Goal: Task Accomplishment & Management: Use online tool/utility

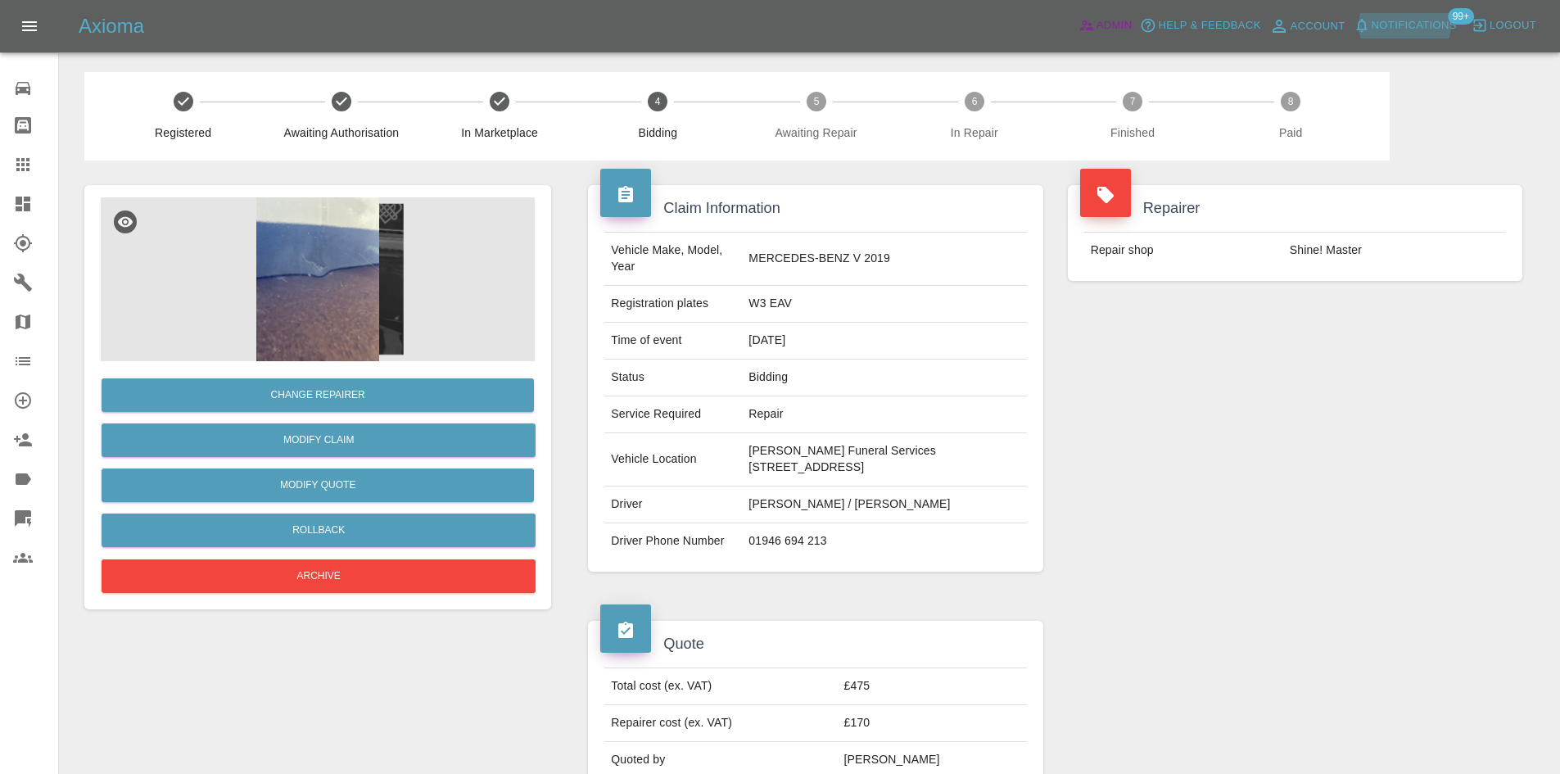
drag, startPoint x: 1118, startPoint y: 22, endPoint x: 1102, endPoint y: 30, distance: 17.6
click at [1118, 22] on span "Admin" at bounding box center [1115, 25] width 36 height 19
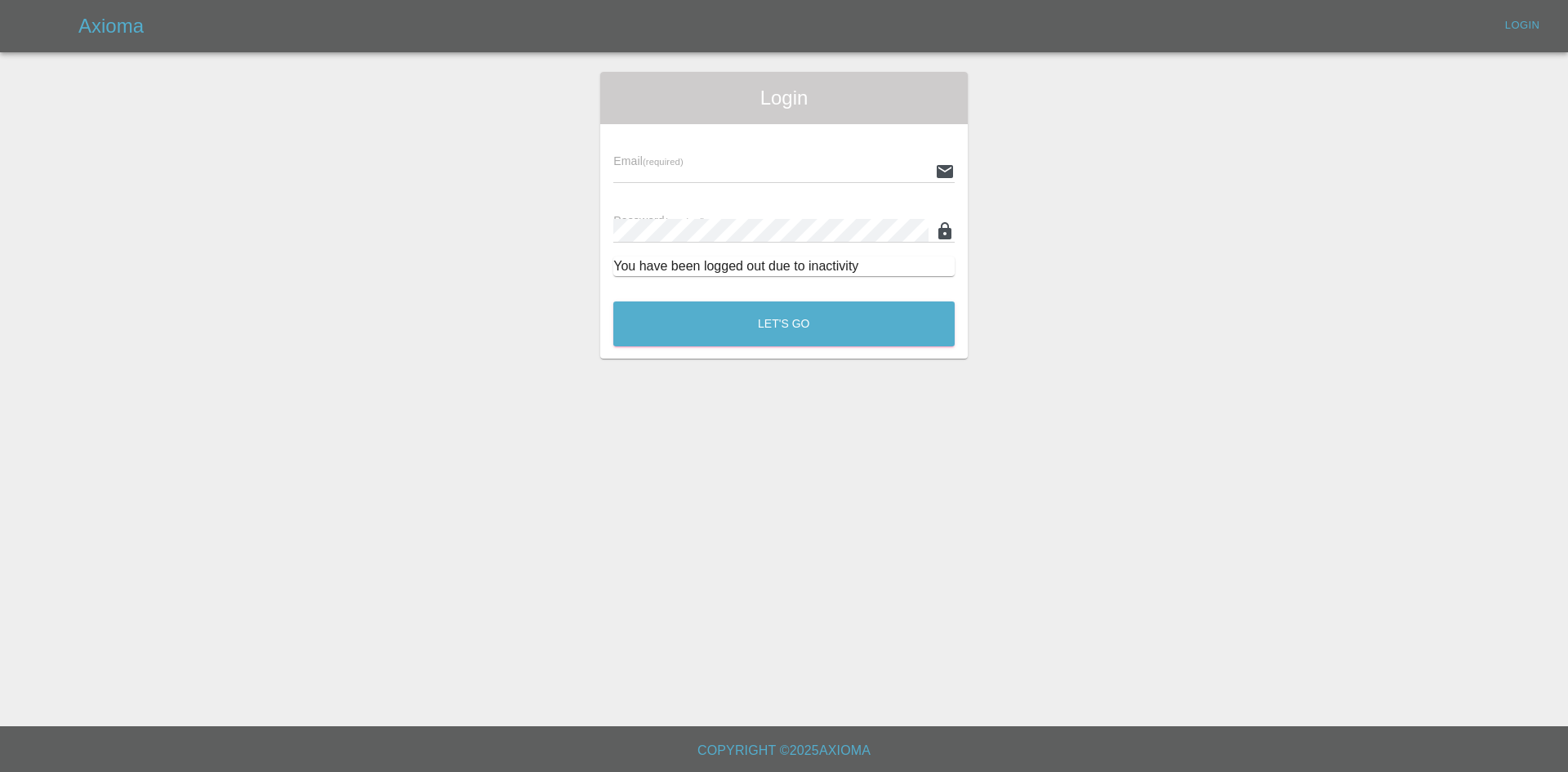
type input "alex.kennett@axioma.co.uk"
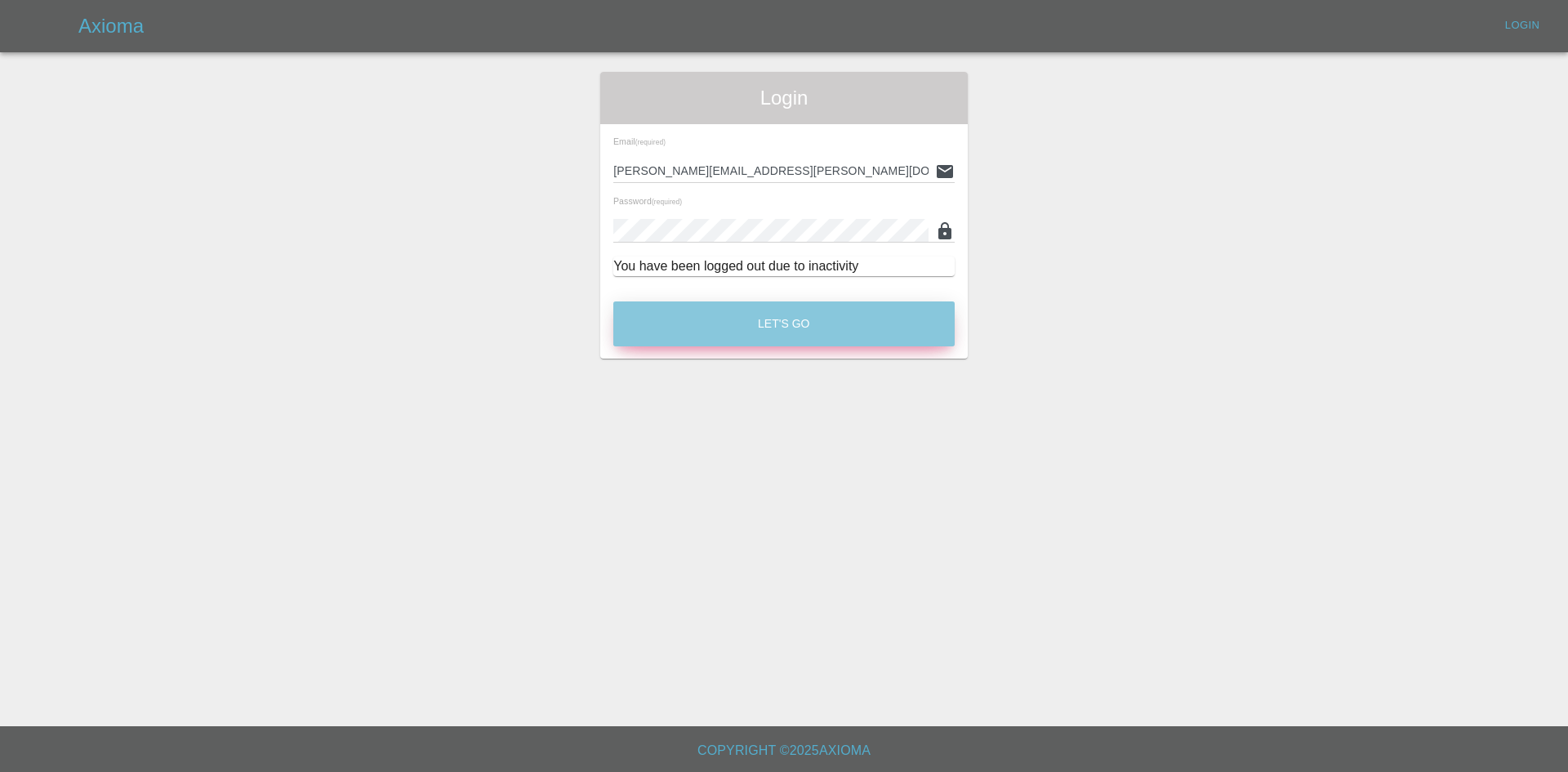
click at [692, 316] on button "Let's Go" at bounding box center [784, 323] width 341 height 45
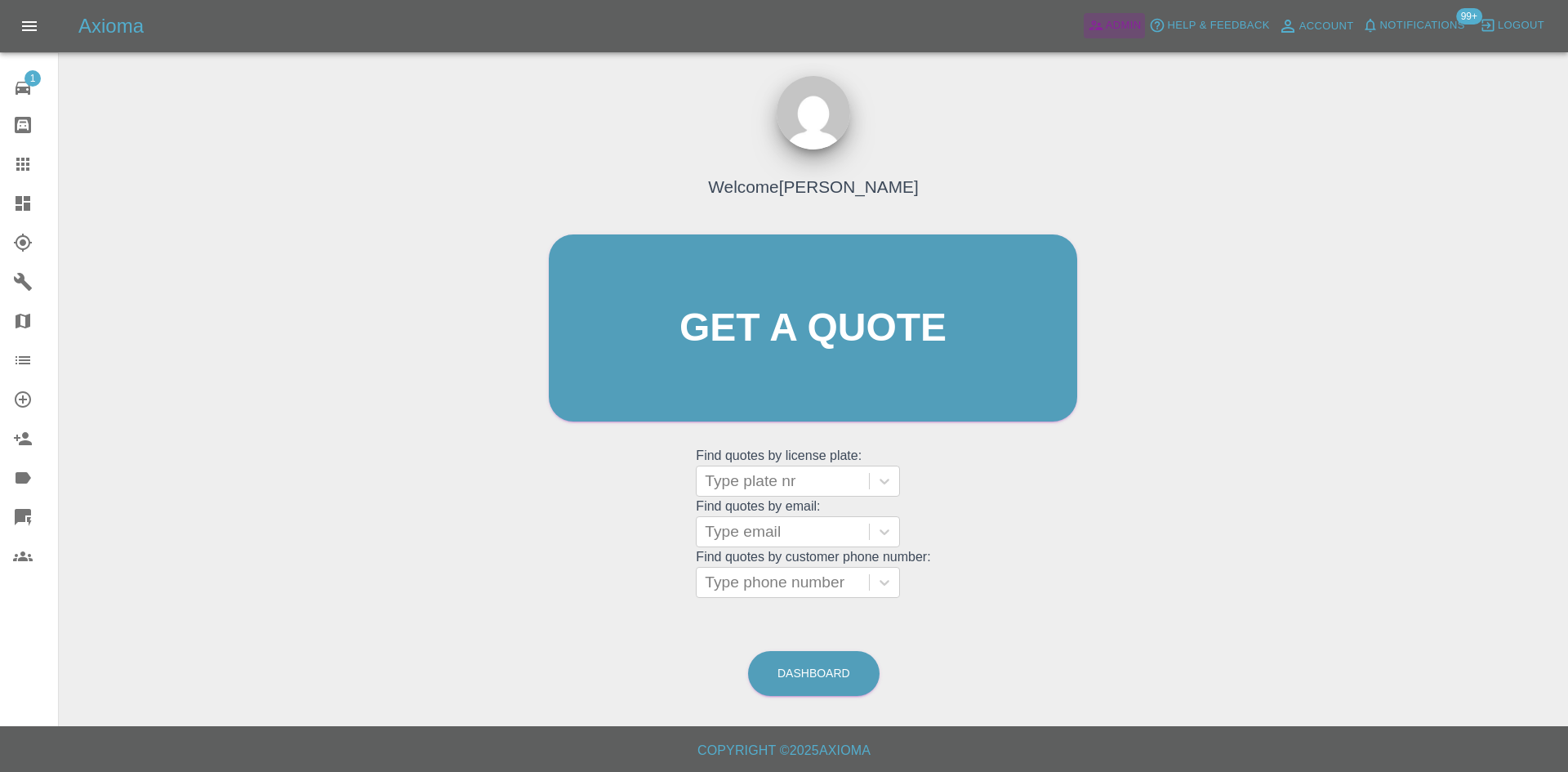
click at [1130, 26] on span "Admin" at bounding box center [1124, 25] width 36 height 19
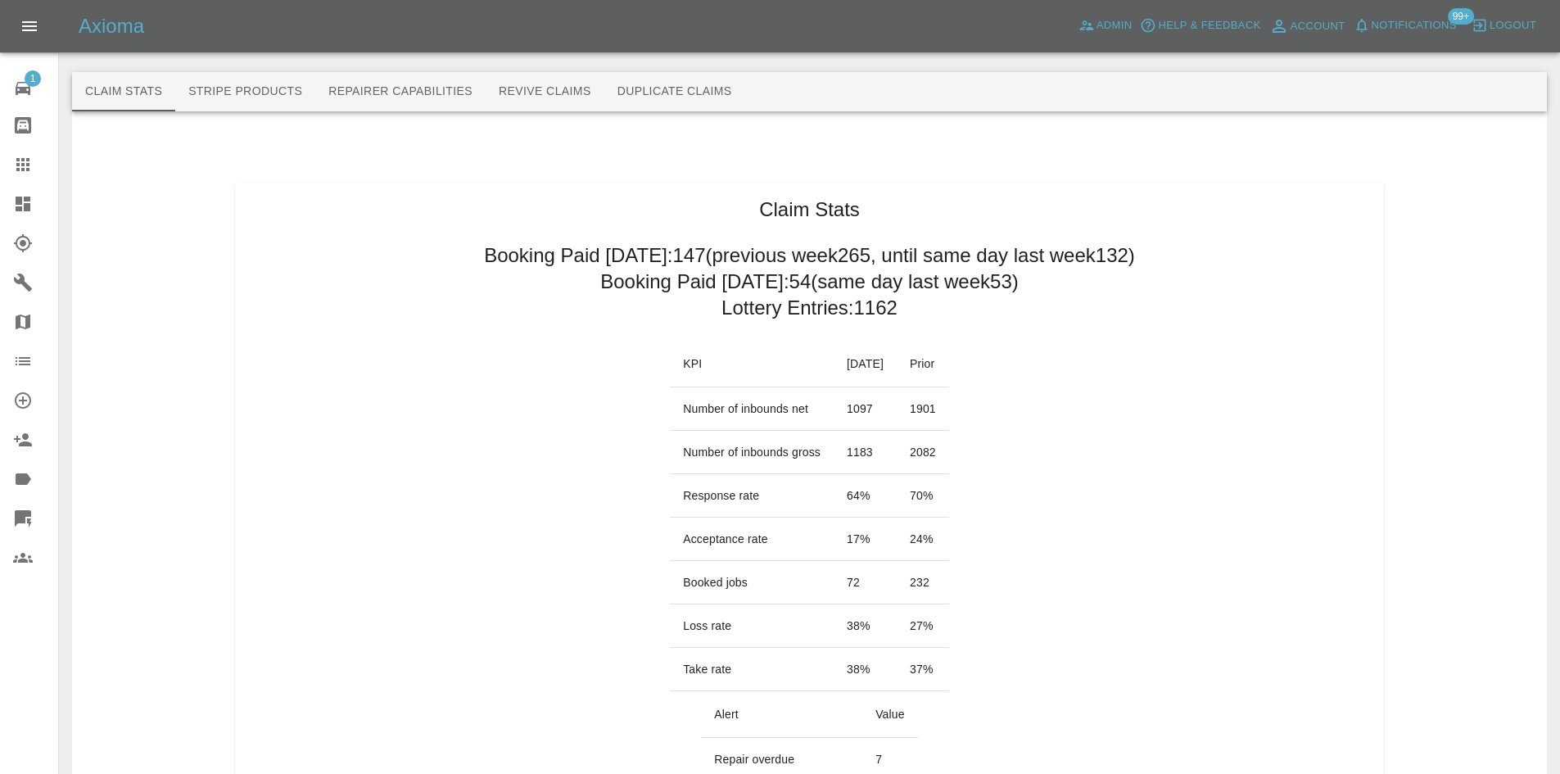
click at [543, 103] on button "Revive Claims" at bounding box center [545, 91] width 119 height 39
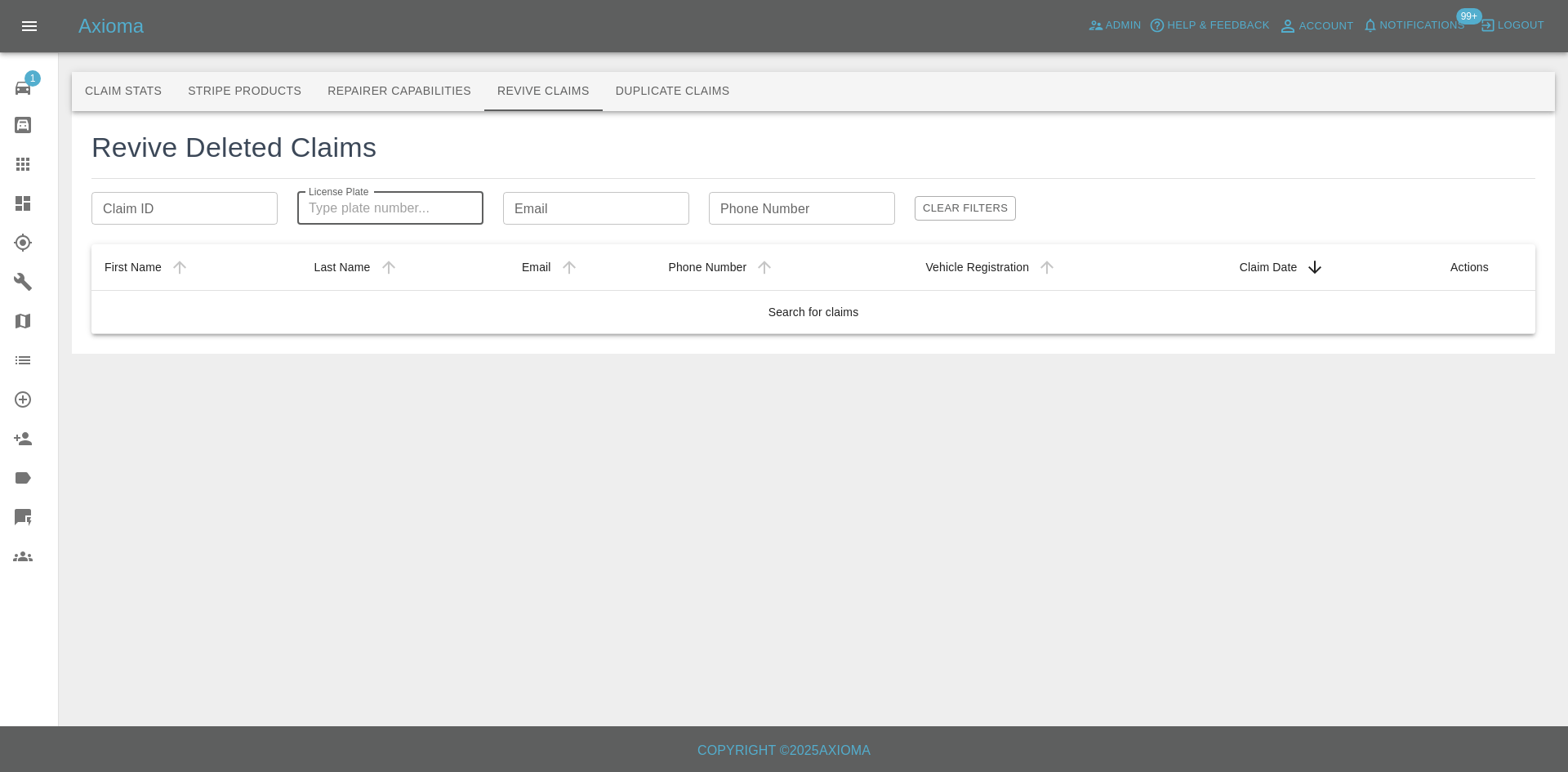
click at [445, 216] on input "License Plate" at bounding box center [390, 207] width 187 height 33
type input "v"
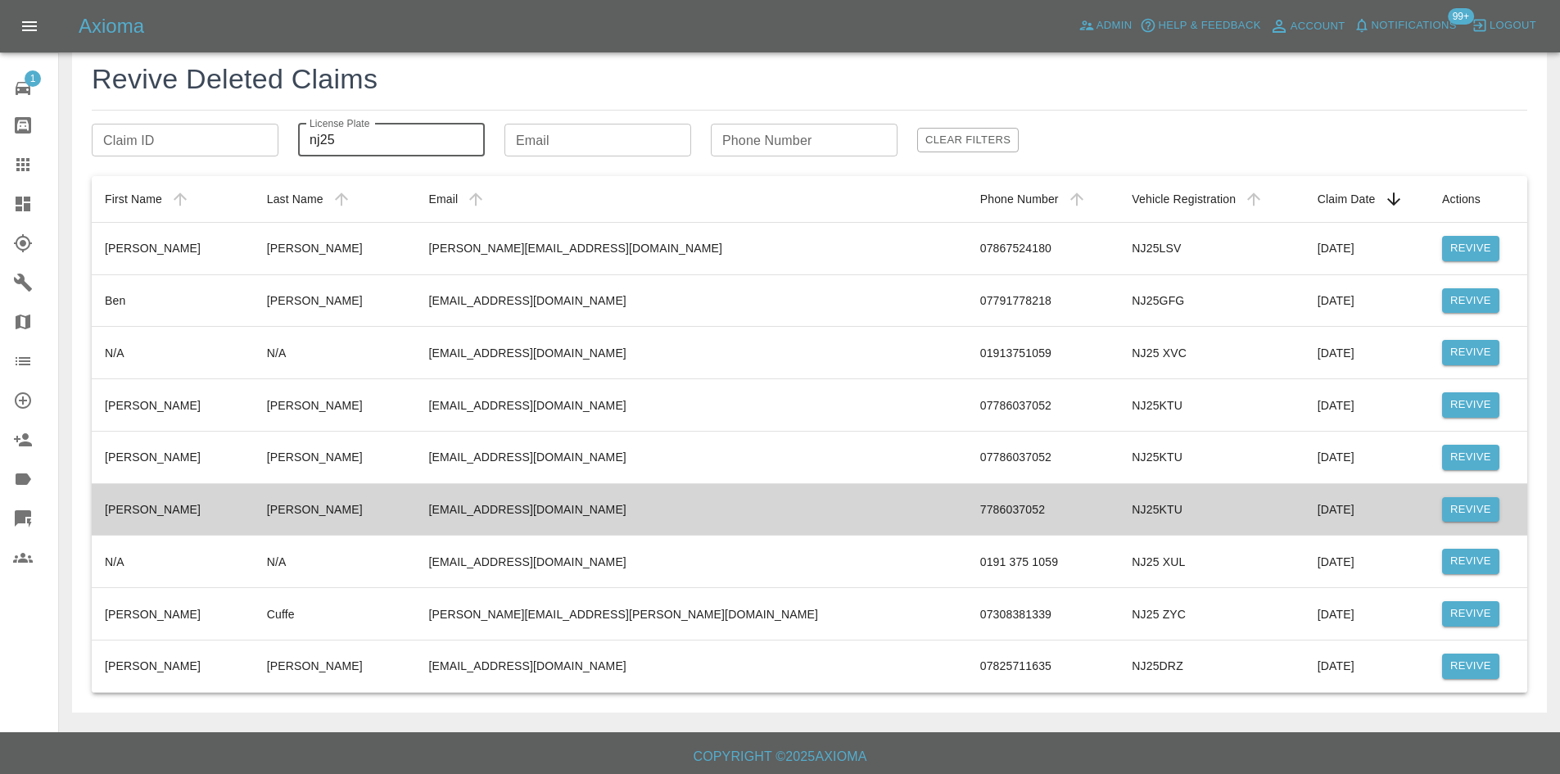
scroll to position [73, 0]
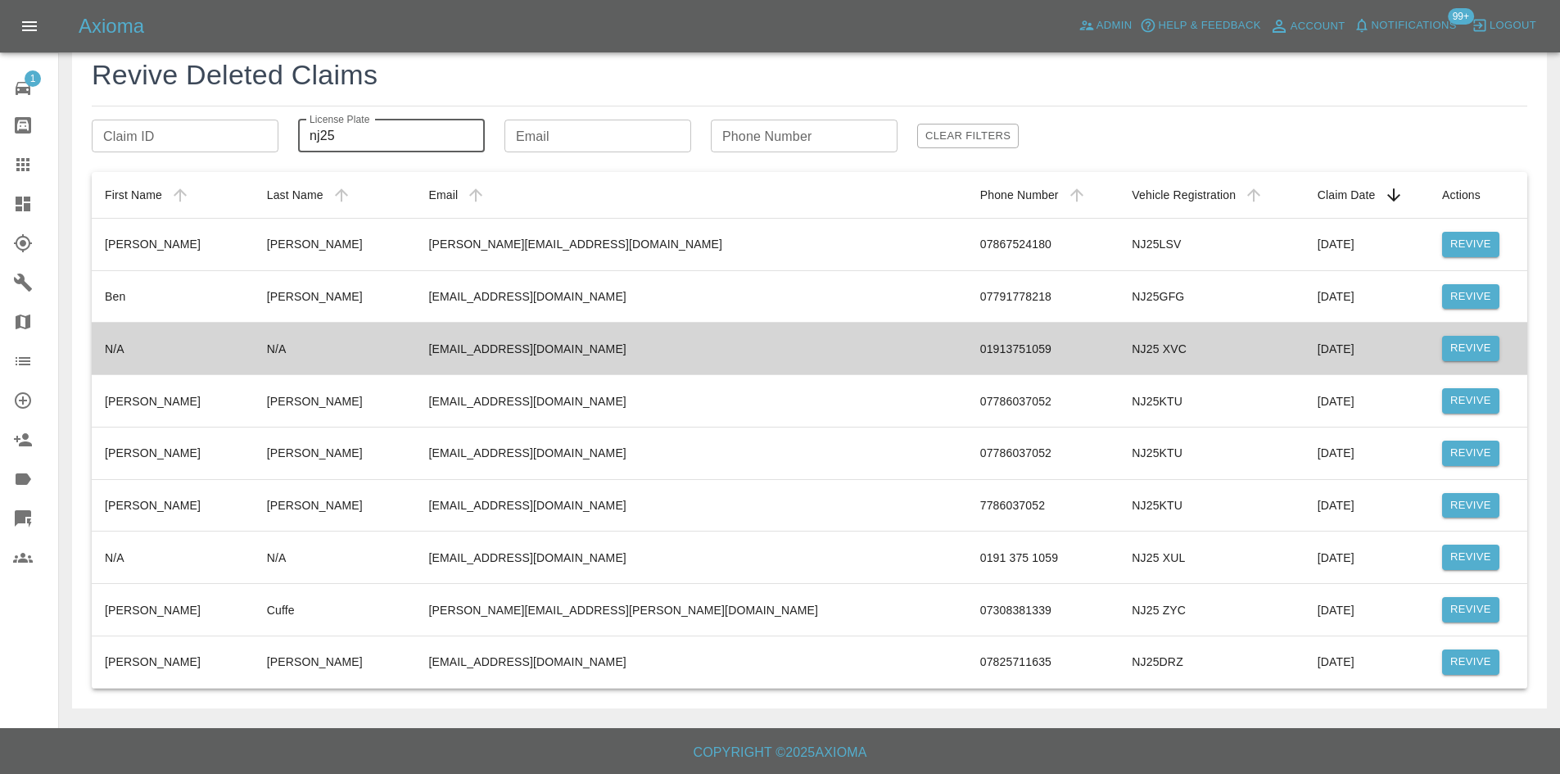
type input "nj25"
click at [1328, 345] on td "8/21/2025" at bounding box center [1367, 349] width 124 height 52
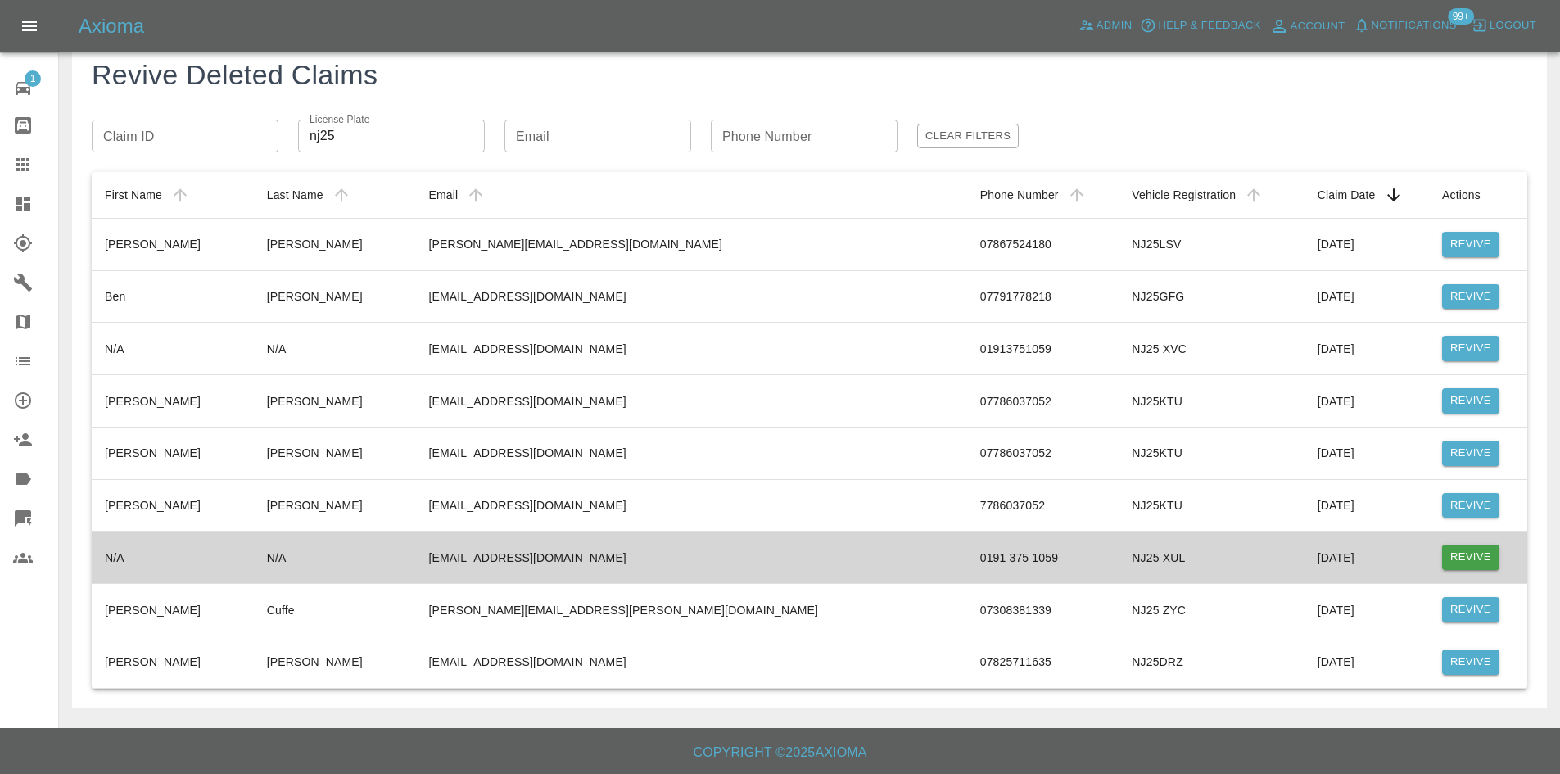
click at [1464, 555] on button "Revive" at bounding box center [1470, 557] width 57 height 25
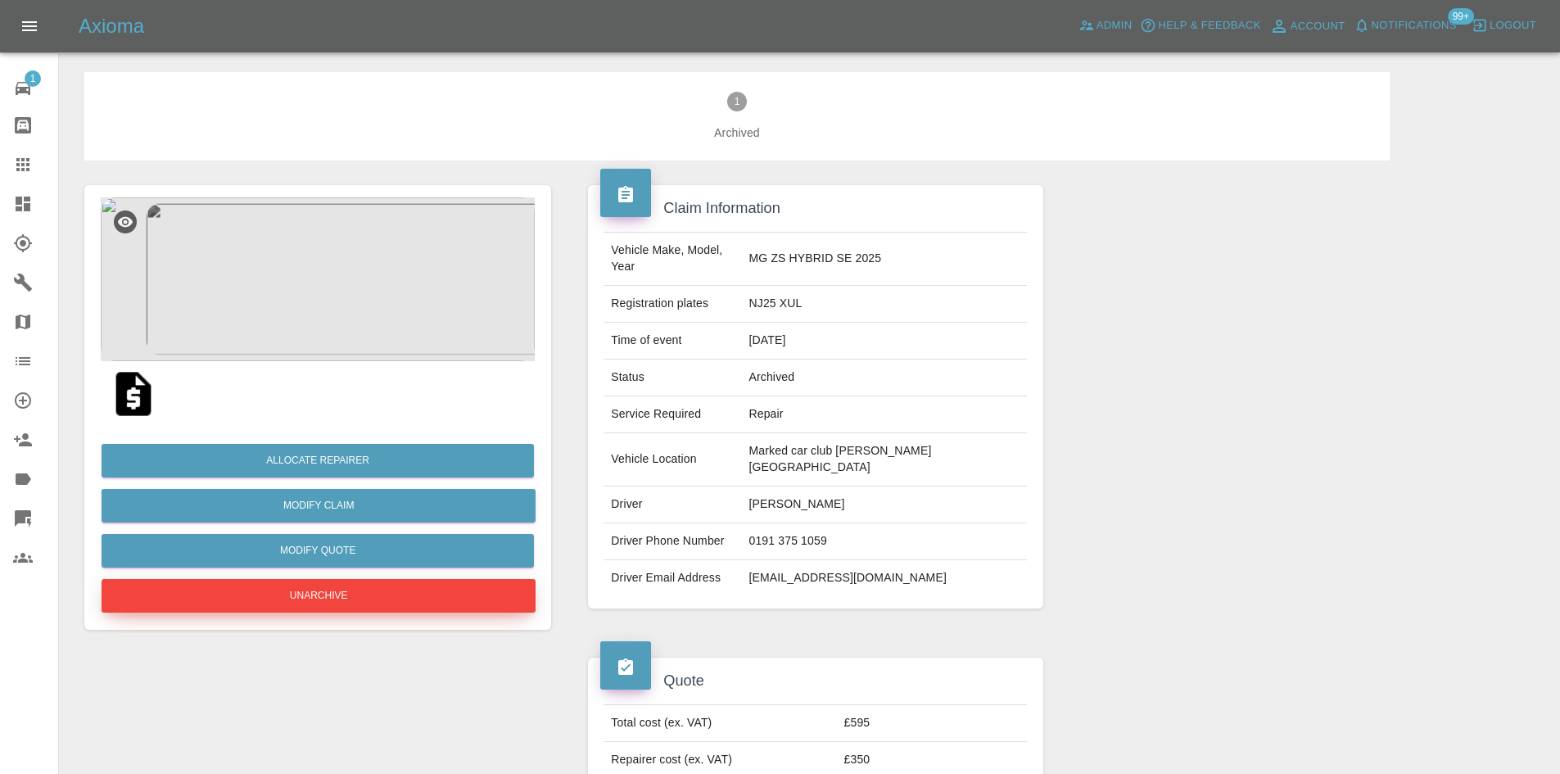
click at [325, 590] on button "Unarchive" at bounding box center [319, 596] width 434 height 34
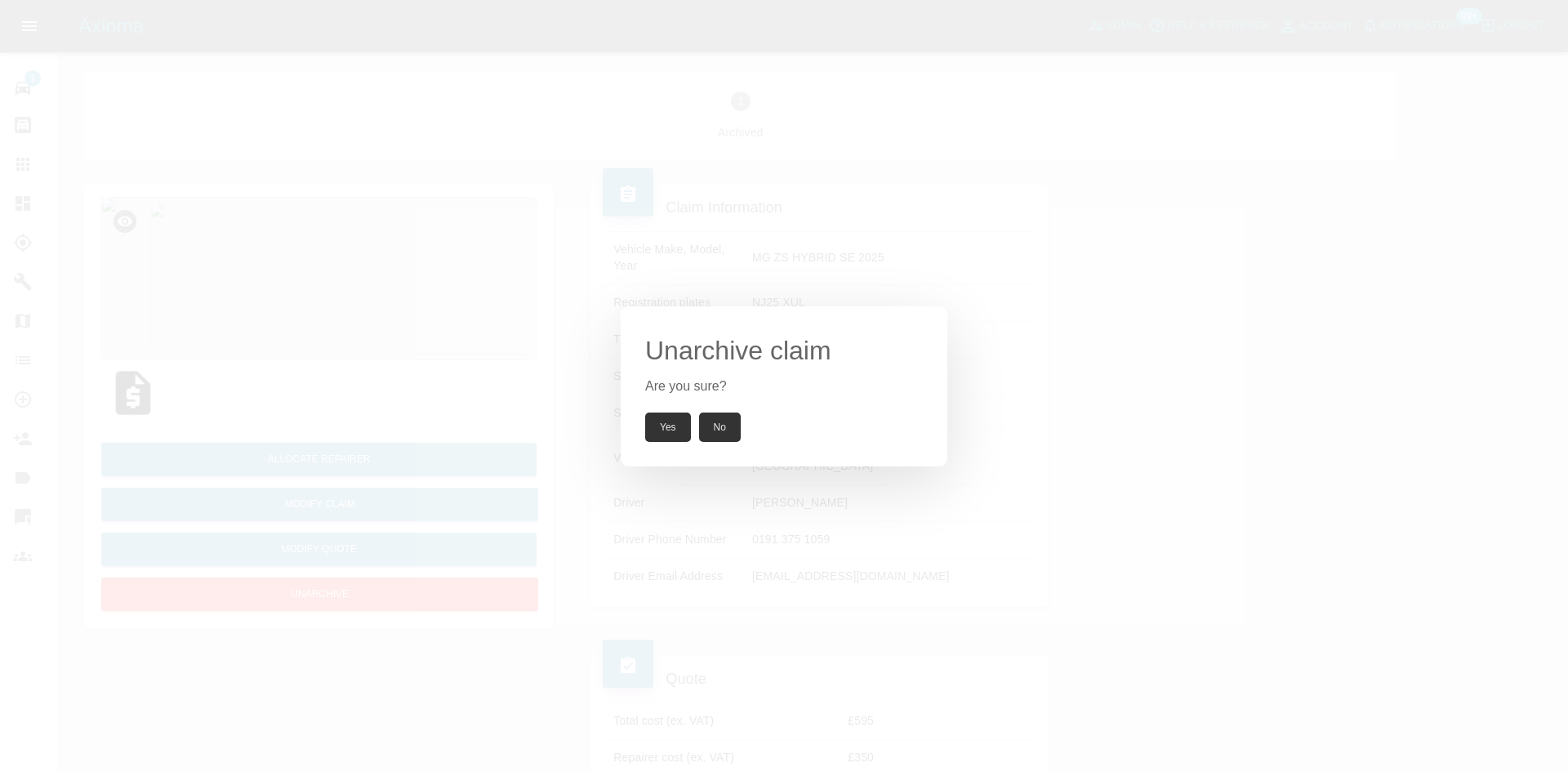
click at [670, 421] on button "Yes" at bounding box center [668, 427] width 46 height 29
